Goal: Navigation & Orientation: Find specific page/section

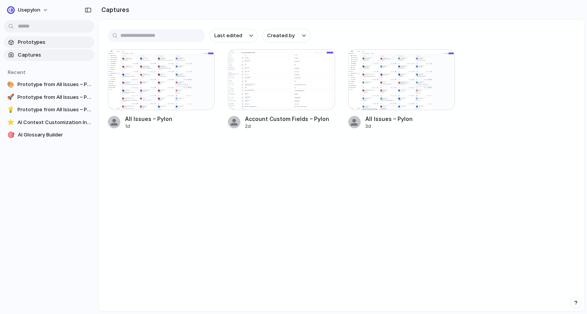
click at [44, 40] on span "Prototypes" at bounding box center [54, 42] width 73 height 8
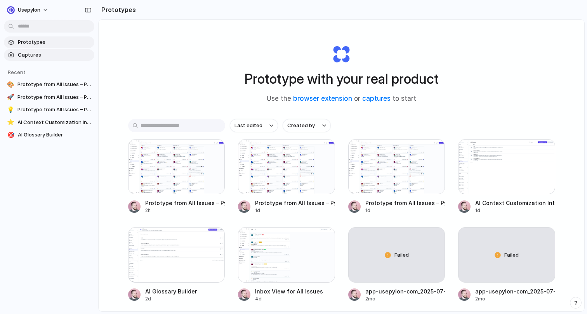
click at [41, 54] on span "Captures" at bounding box center [54, 55] width 73 height 8
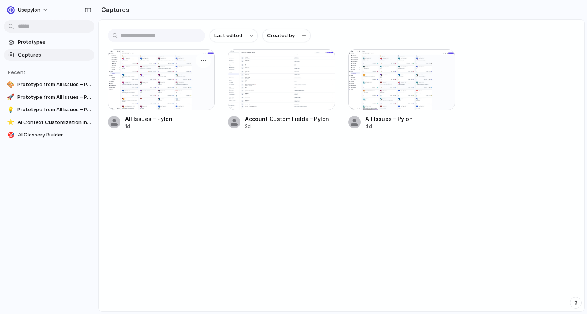
click at [182, 87] on div at bounding box center [161, 79] width 107 height 61
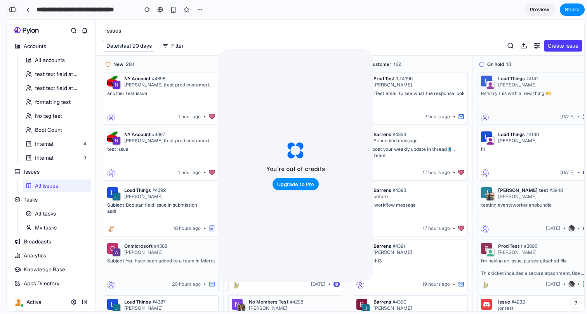
click at [14, 12] on button "button" at bounding box center [12, 9] width 12 height 12
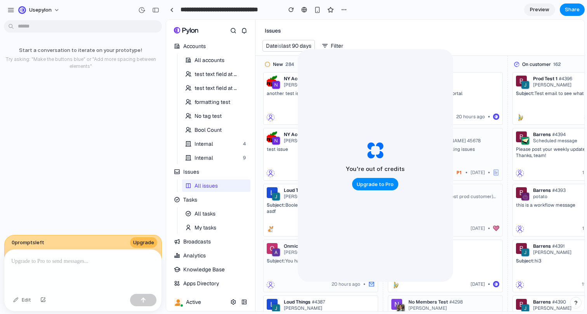
click at [81, 263] on p at bounding box center [82, 261] width 143 height 9
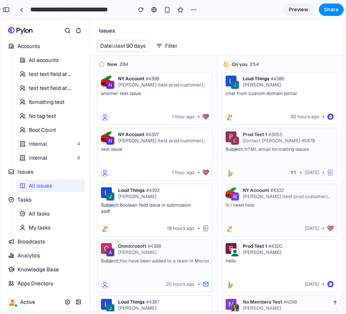
click at [8, 10] on div "button" at bounding box center [6, 9] width 7 height 5
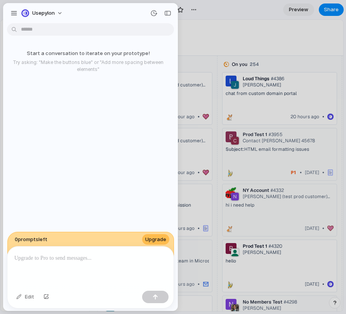
click at [68, 274] on div at bounding box center [90, 267] width 166 height 41
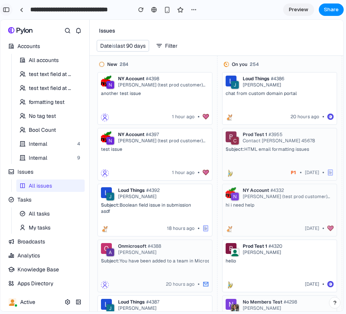
click at [8, 9] on div "button" at bounding box center [6, 9] width 7 height 5
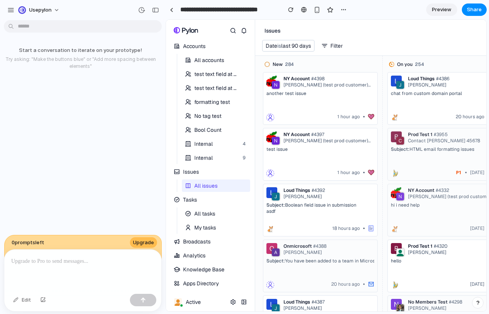
click at [70, 263] on p at bounding box center [82, 261] width 143 height 9
click at [70, 267] on div at bounding box center [82, 270] width 157 height 41
click at [67, 257] on p at bounding box center [82, 261] width 143 height 9
click at [21, 306] on div "Edit" at bounding box center [22, 300] width 26 height 12
click at [24, 301] on div "Edit" at bounding box center [22, 300] width 26 height 12
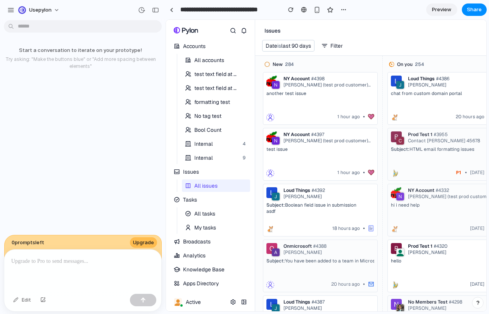
click at [50, 268] on div at bounding box center [82, 270] width 157 height 41
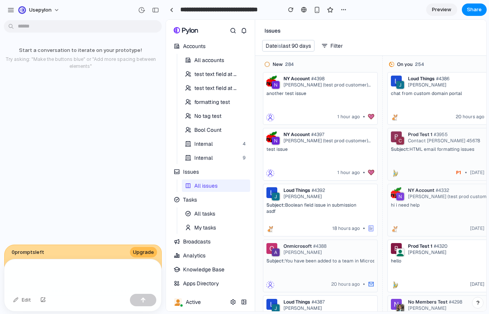
click at [105, 270] on div at bounding box center [82, 275] width 157 height 31
click at [100, 279] on div at bounding box center [82, 275] width 157 height 31
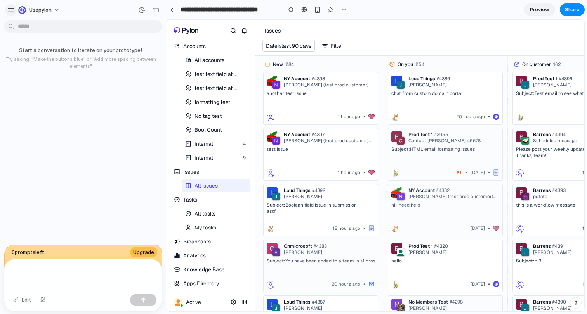
click at [10, 7] on div "button" at bounding box center [10, 10] width 7 height 7
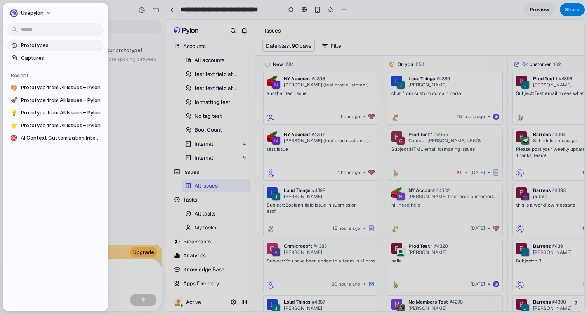
click at [26, 43] on span "Prototypes" at bounding box center [61, 46] width 80 height 8
